Goal: Task Accomplishment & Management: Use online tool/utility

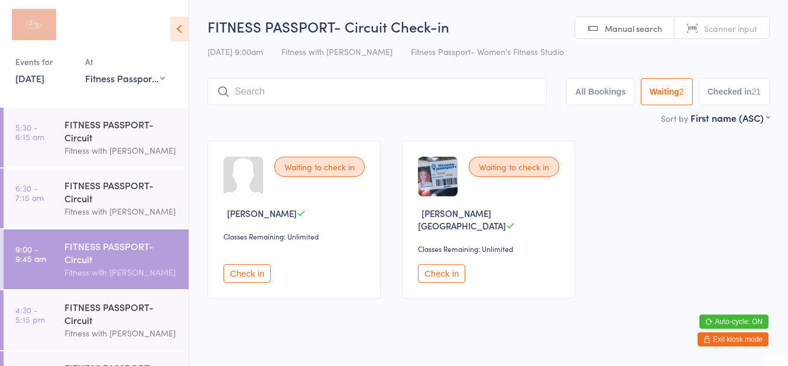
select select "1"
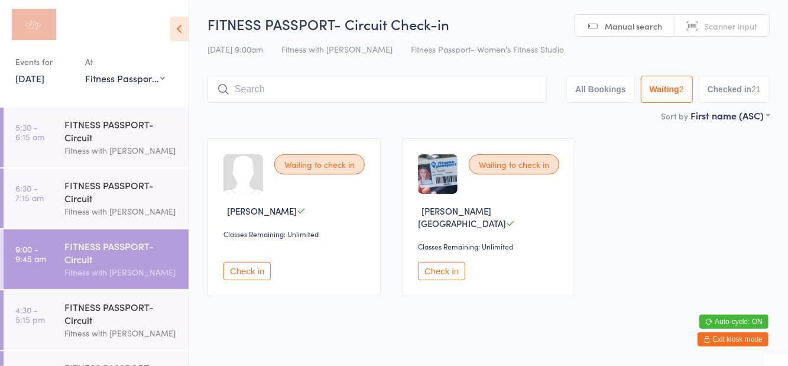
scroll to position [46, 0]
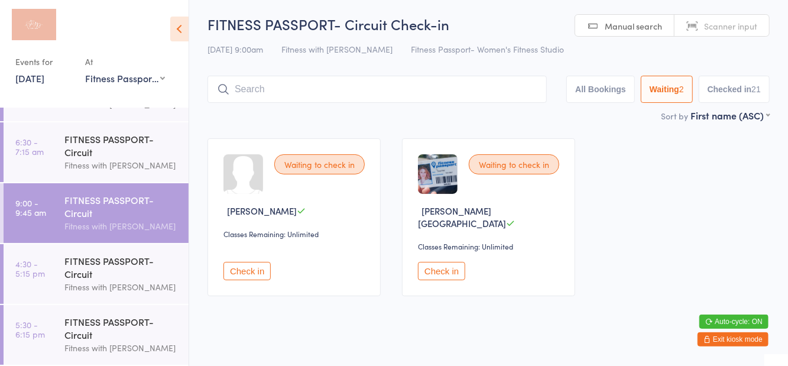
click at [135, 278] on div "FITNESS PASSPORT- Circuit" at bounding box center [121, 267] width 114 height 26
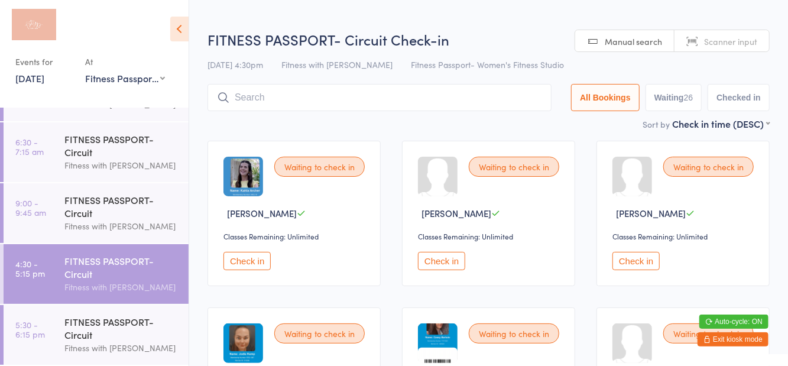
click at [487, 41] on h2 "FITNESS PASSPORT- Circuit Check-in" at bounding box center [489, 40] width 562 height 20
click at [678, 104] on button "Waiting 26" at bounding box center [674, 97] width 57 height 27
select select "0"
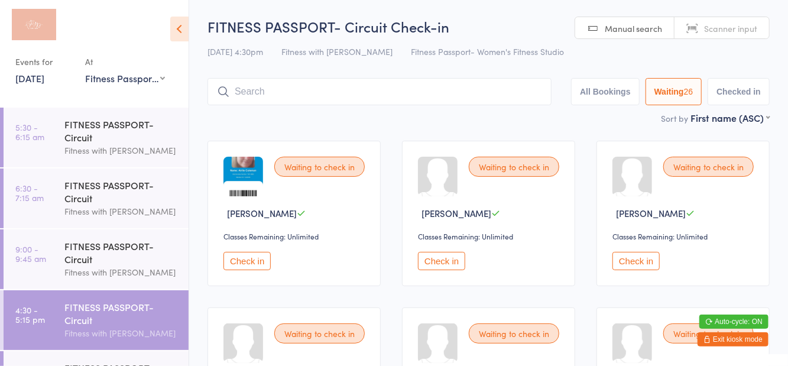
scroll to position [46, 0]
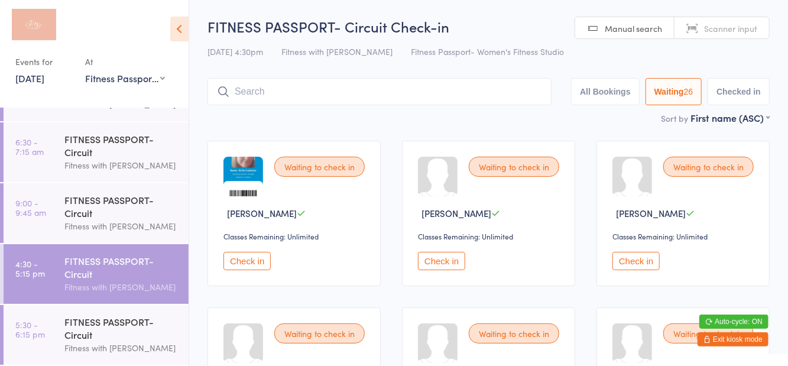
click at [161, 326] on div "FITNESS PASSPORT- Circuit" at bounding box center [121, 328] width 114 height 26
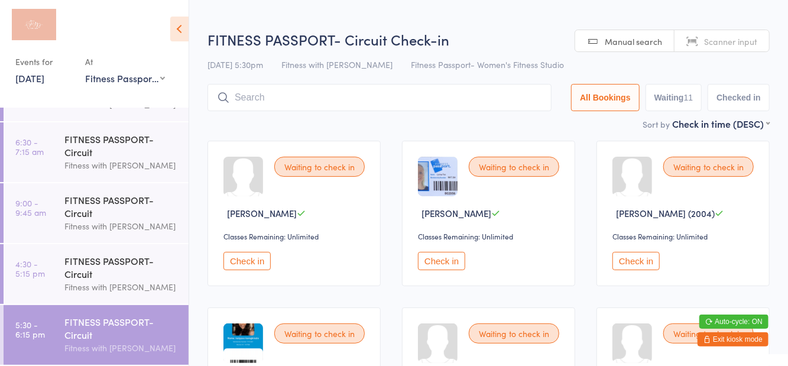
click at [506, 85] on input "search" at bounding box center [380, 97] width 344 height 27
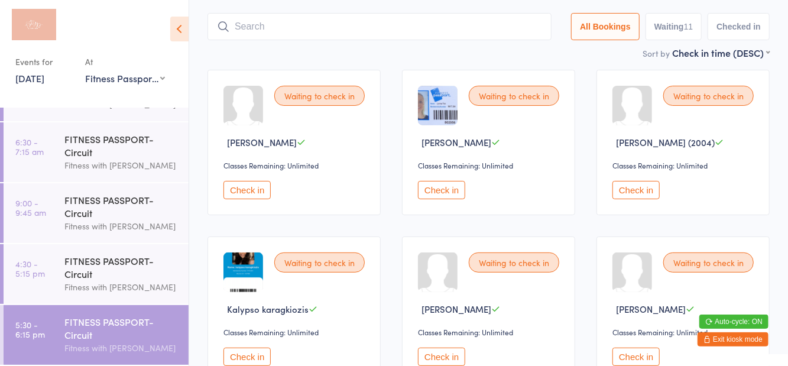
scroll to position [85, 0]
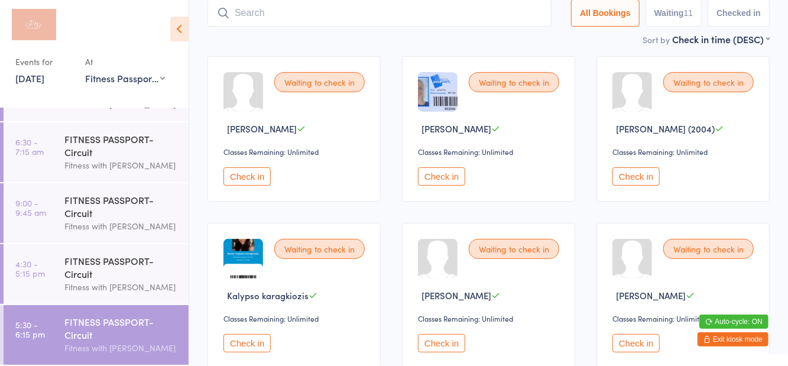
click at [672, 15] on button "Waiting 11" at bounding box center [674, 12] width 57 height 27
select select "0"
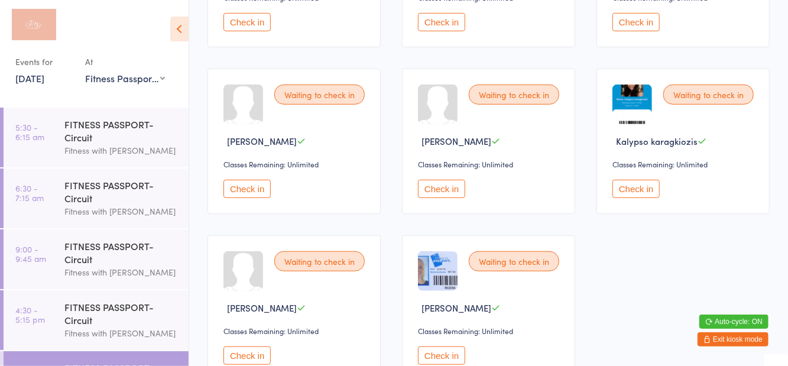
scroll to position [404, 0]
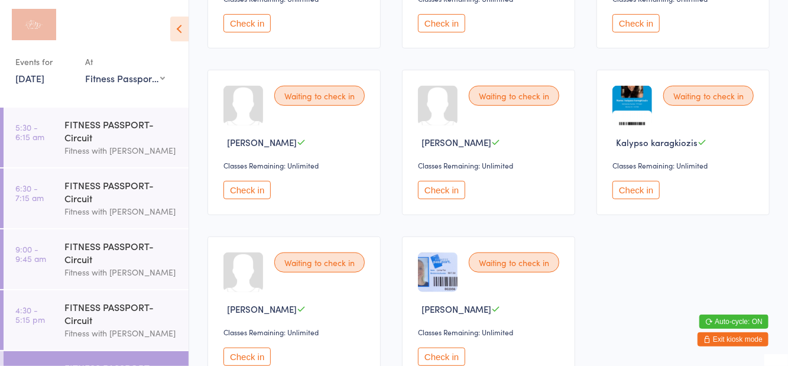
click at [128, 318] on div "FITNESS PASSPORT- Circuit" at bounding box center [121, 313] width 114 height 26
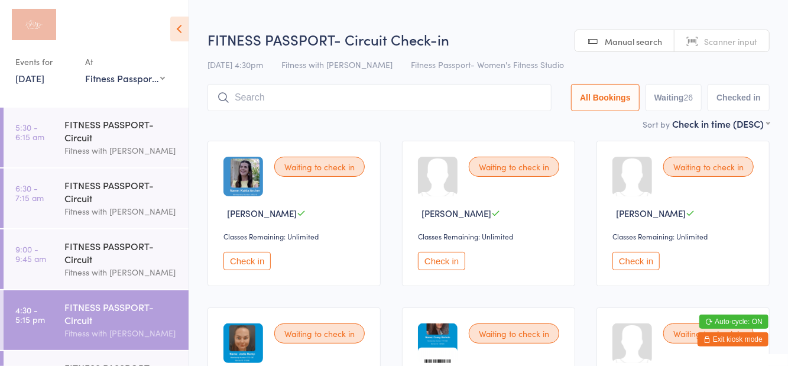
click at [517, 30] on h2 "FITNESS PASSPORT- Circuit Check-in" at bounding box center [489, 40] width 562 height 20
click at [663, 96] on button "Waiting 26" at bounding box center [674, 97] width 57 height 27
select select "0"
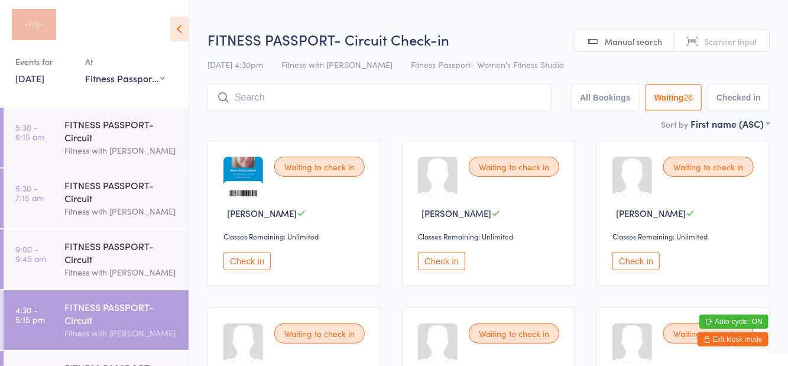
click at [180, 26] on icon at bounding box center [179, 29] width 18 height 25
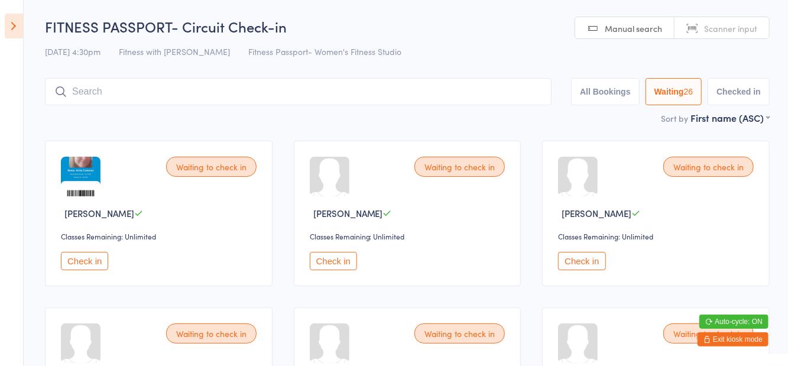
click at [7, 30] on icon at bounding box center [14, 26] width 18 height 25
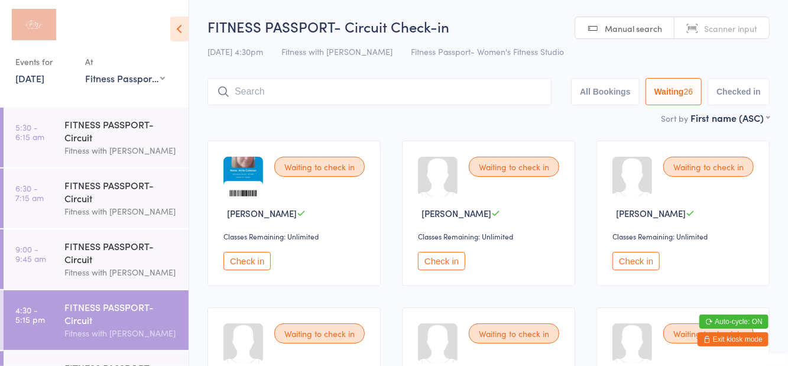
click at [98, 258] on div "FITNESS PASSPORT- Circuit" at bounding box center [121, 252] width 114 height 26
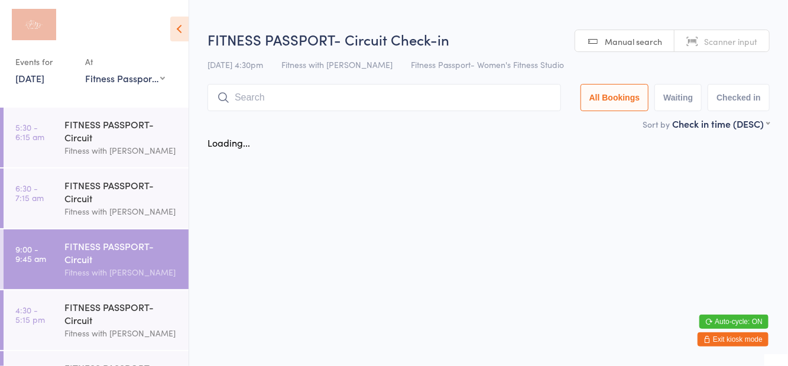
click at [485, 30] on h2 "FITNESS PASSPORT- Circuit Check-in" at bounding box center [489, 40] width 562 height 20
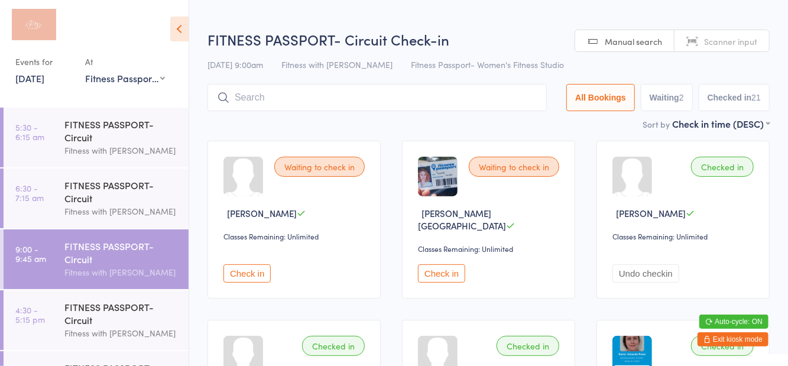
click at [729, 104] on button "Checked in 21" at bounding box center [734, 97] width 71 height 27
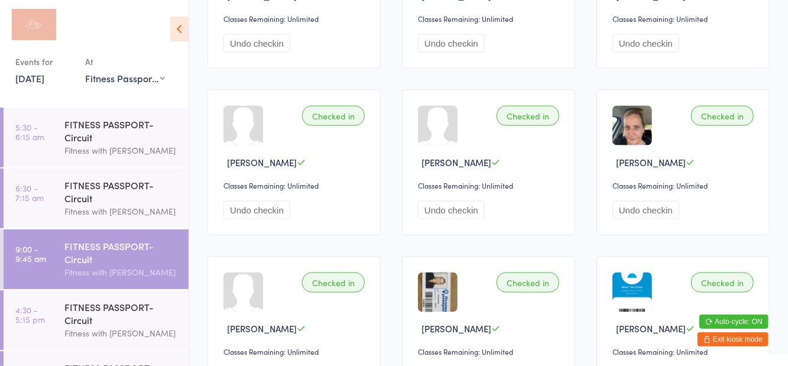
scroll to position [941, 0]
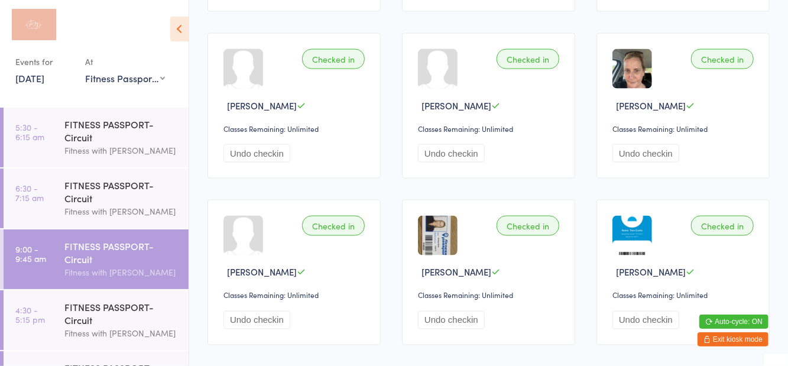
click at [158, 316] on div "FITNESS PASSPORT- Circuit" at bounding box center [121, 313] width 114 height 26
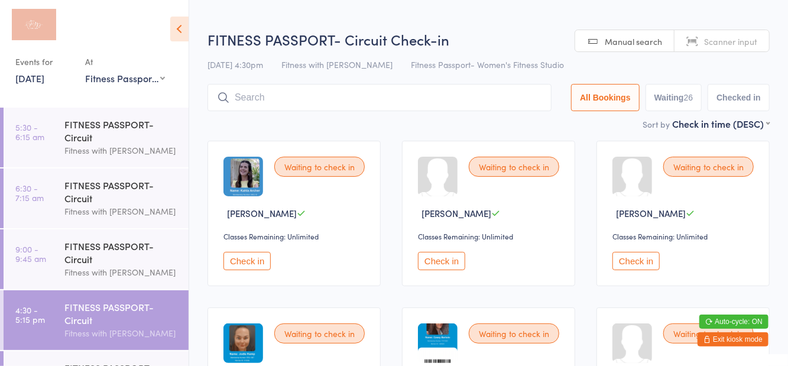
click at [180, 35] on icon at bounding box center [179, 29] width 18 height 25
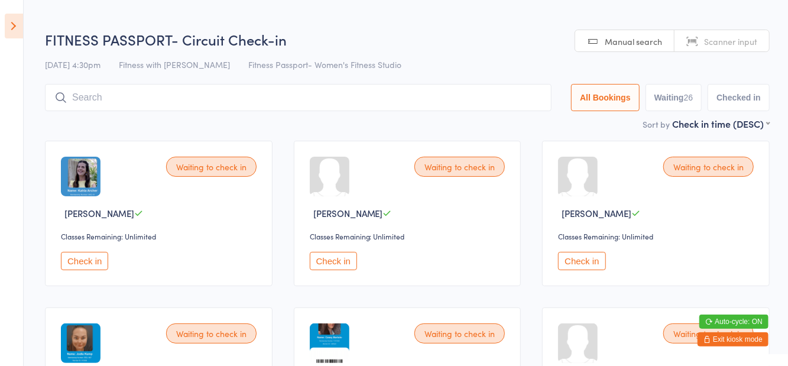
click at [678, 94] on button "Waiting 26" at bounding box center [674, 97] width 57 height 27
select select "0"
